Goal: Task Accomplishment & Management: Manage account settings

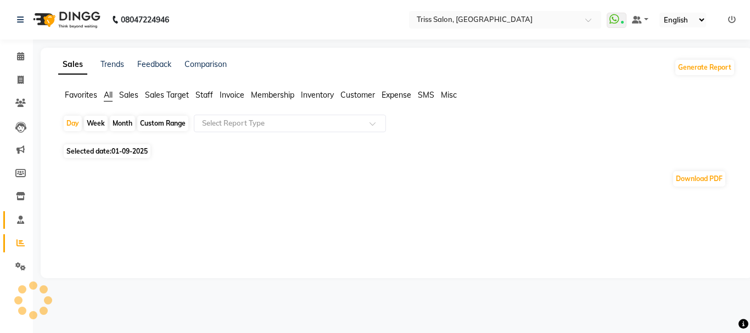
click at [21, 219] on icon at bounding box center [20, 220] width 7 height 8
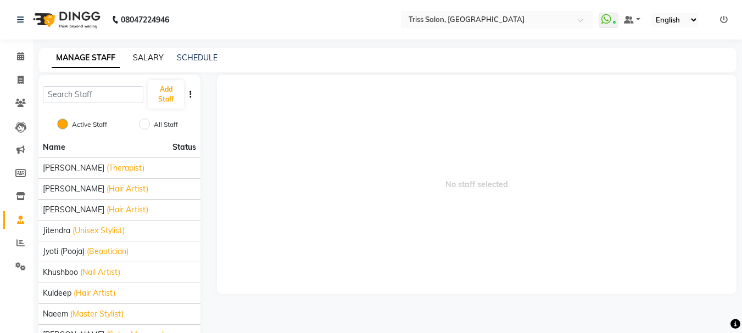
click at [156, 58] on link "SALARY" at bounding box center [148, 58] width 31 height 10
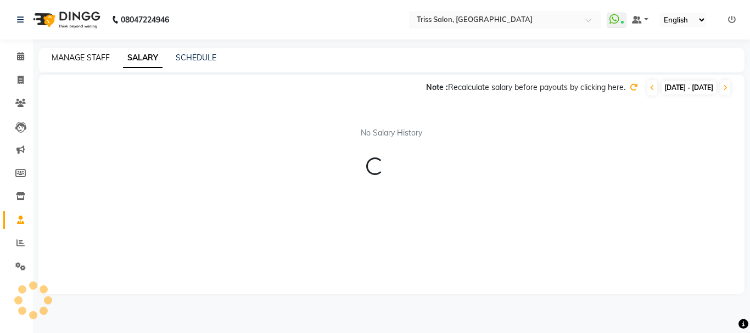
click at [96, 54] on link "MANAGE STAFF" at bounding box center [81, 58] width 58 height 10
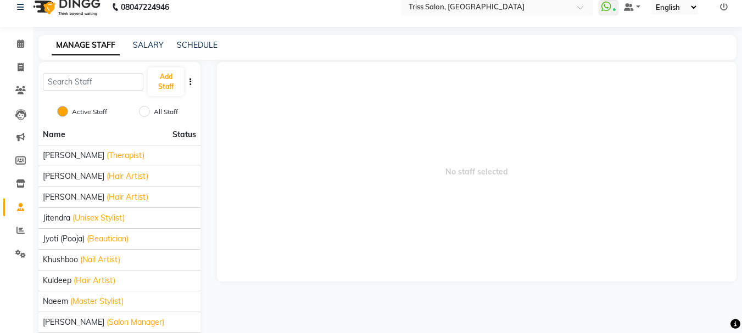
scroll to position [12, 0]
click at [158, 44] on link "SALARY" at bounding box center [148, 46] width 31 height 10
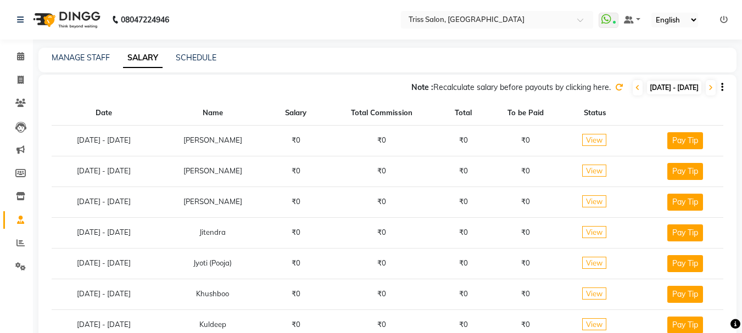
click at [21, 212] on link "Staff" at bounding box center [16, 220] width 26 height 18
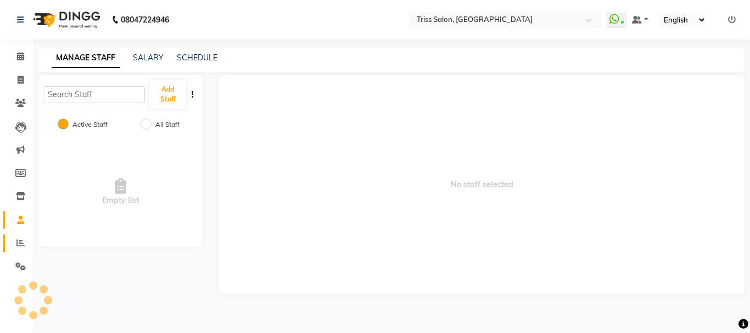
click at [20, 246] on icon at bounding box center [20, 243] width 8 height 8
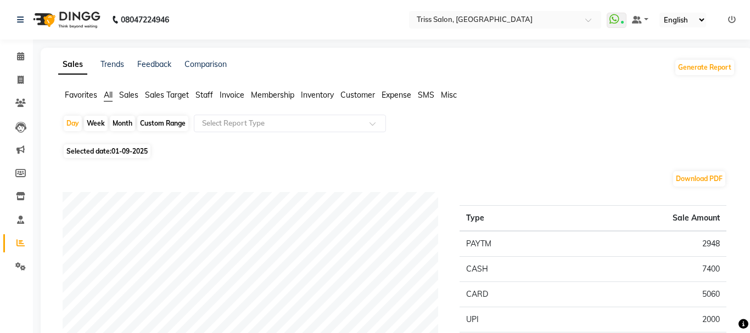
click at [207, 93] on span "Staff" at bounding box center [204, 95] width 18 height 10
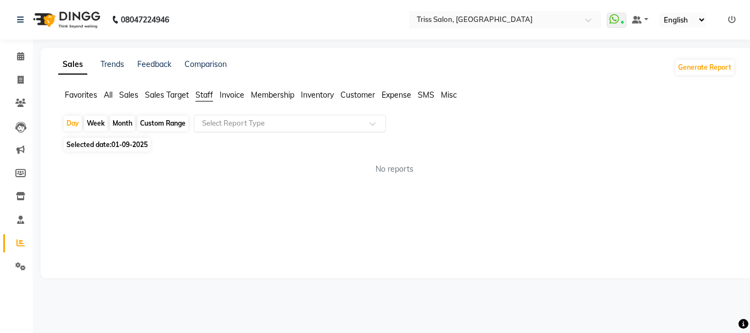
click at [258, 124] on input "text" at bounding box center [279, 123] width 158 height 11
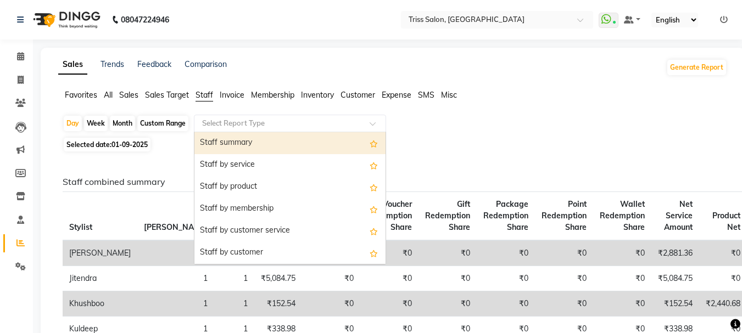
click at [251, 144] on div "Staff summary" at bounding box center [289, 143] width 191 height 22
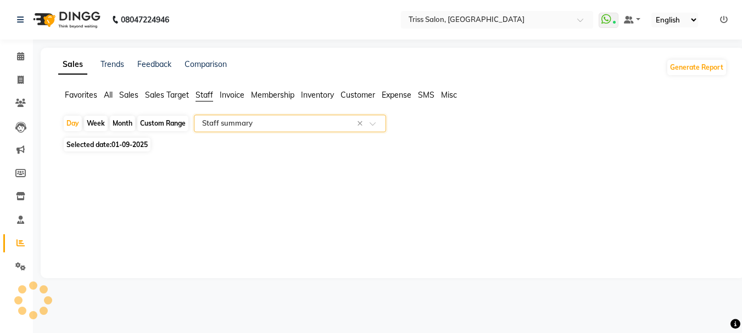
select select "full_report"
select select "csv"
click at [19, 82] on icon at bounding box center [21, 80] width 6 height 8
select select "service"
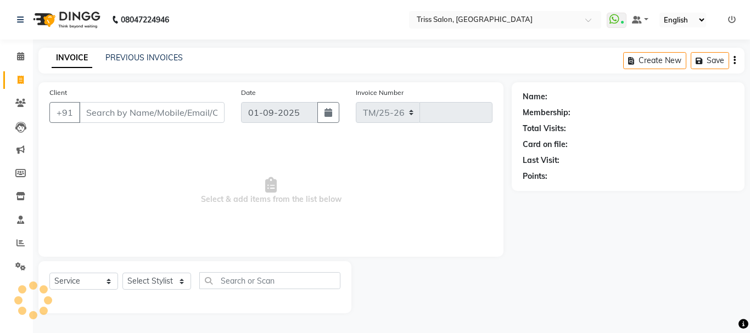
select select "4304"
type input "1585"
click at [32, 58] on li "Calendar" at bounding box center [16, 57] width 33 height 24
click at [20, 63] on link "Calendar" at bounding box center [16, 57] width 26 height 18
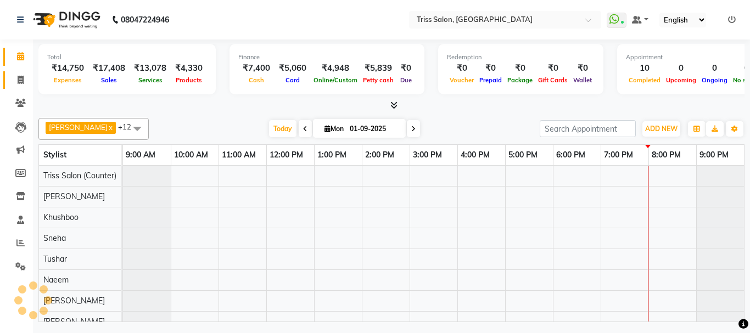
click at [19, 82] on icon at bounding box center [21, 80] width 6 height 8
select select "service"
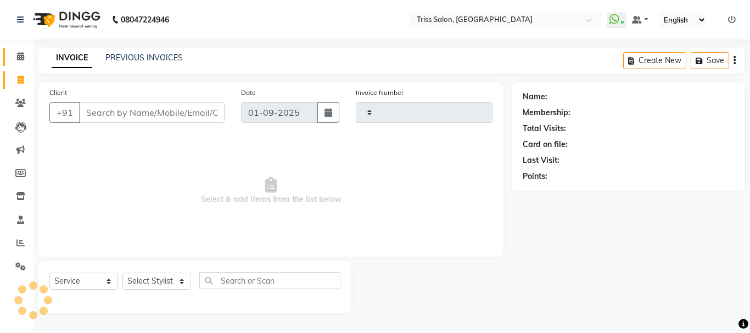
click at [14, 64] on link "Calendar" at bounding box center [16, 57] width 26 height 18
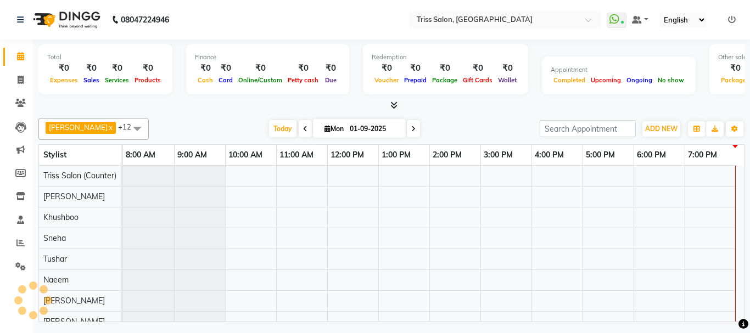
click at [19, 56] on icon at bounding box center [20, 56] width 7 height 8
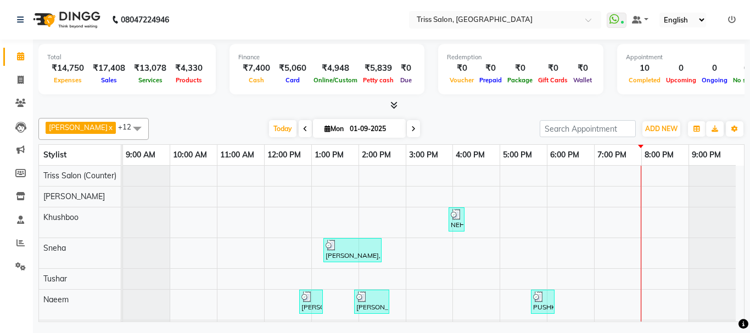
click at [395, 105] on icon at bounding box center [393, 105] width 7 height 8
